Goal: Communication & Community: Share content

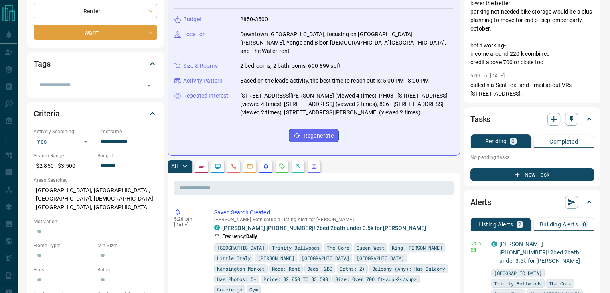
scroll to position [160, 0]
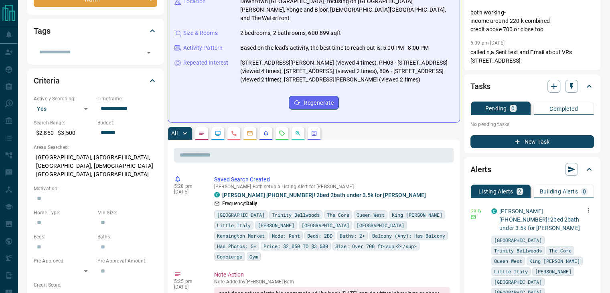
click at [585, 211] on icon "button" at bounding box center [588, 209] width 7 height 7
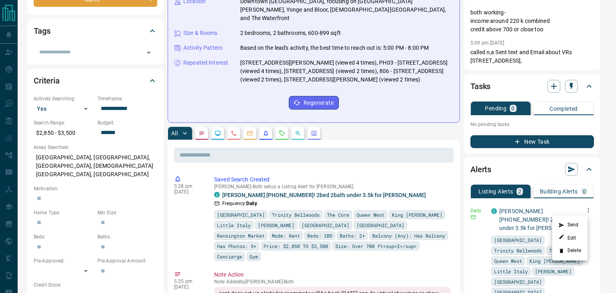
click at [574, 222] on li "Send" at bounding box center [569, 225] width 35 height 13
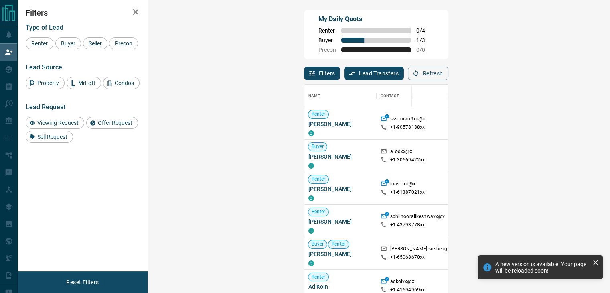
scroll to position [215, 438]
